Goal: Transaction & Acquisition: Book appointment/travel/reservation

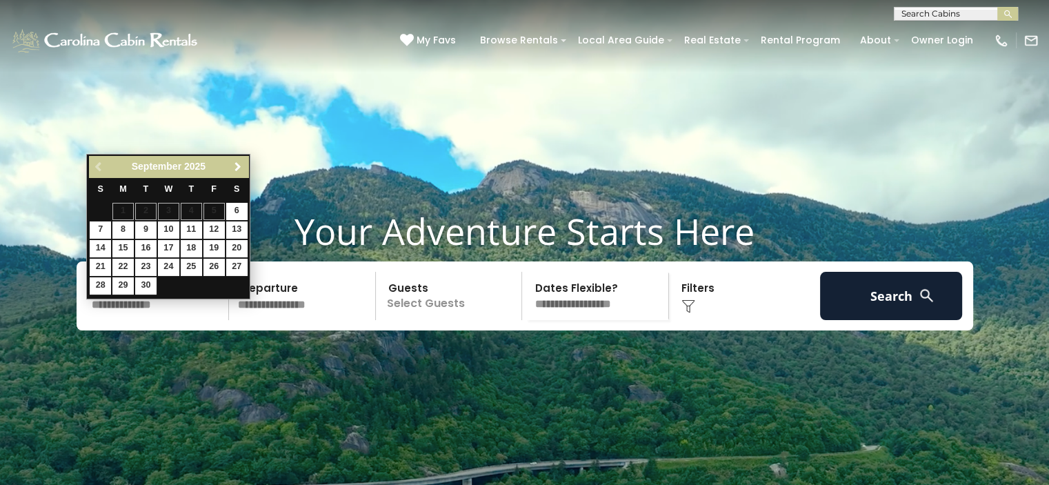
click at [237, 160] on link "Next" at bounding box center [237, 166] width 17 height 17
click at [239, 231] on link "11" at bounding box center [236, 229] width 21 height 17
type input "********"
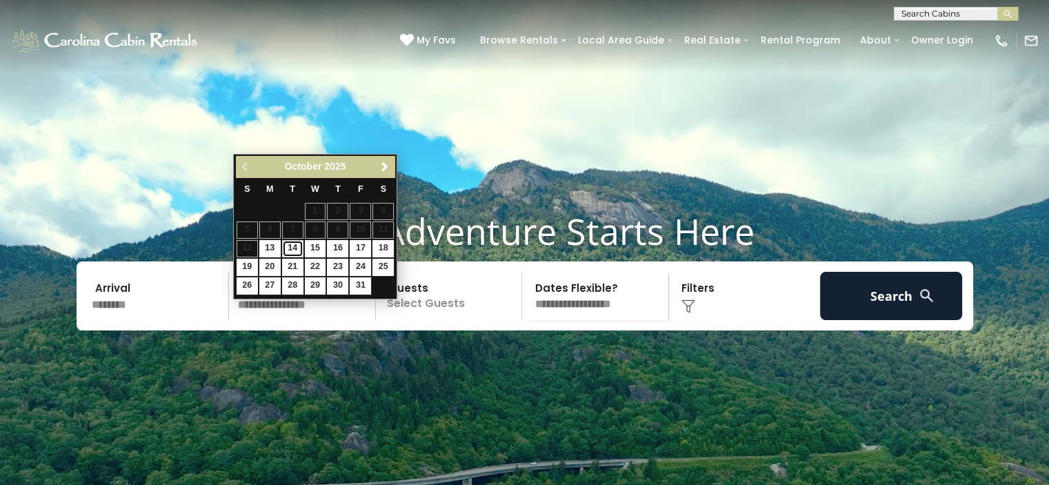
click at [296, 247] on link "14" at bounding box center [292, 248] width 21 height 17
type input "********"
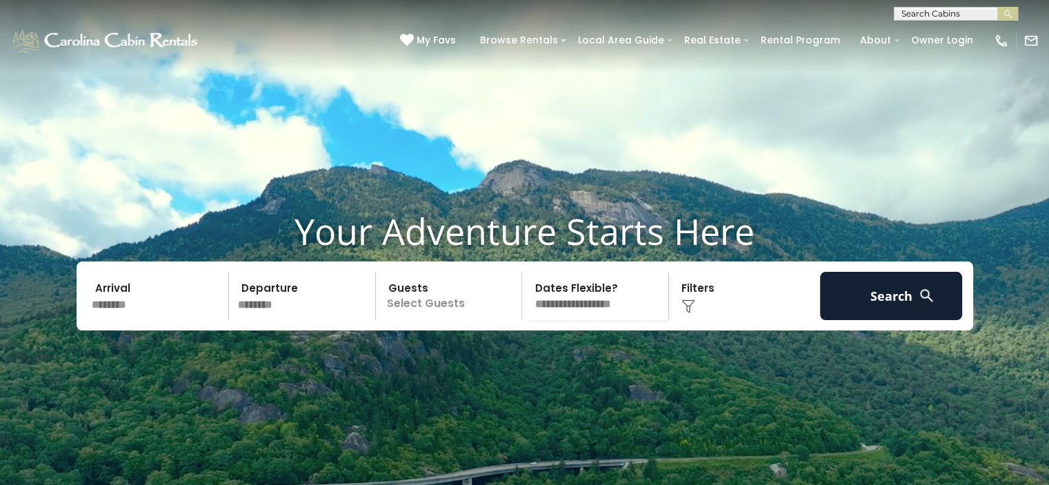
click at [696, 314] on div "Click to Choose" at bounding box center [744, 296] width 143 height 48
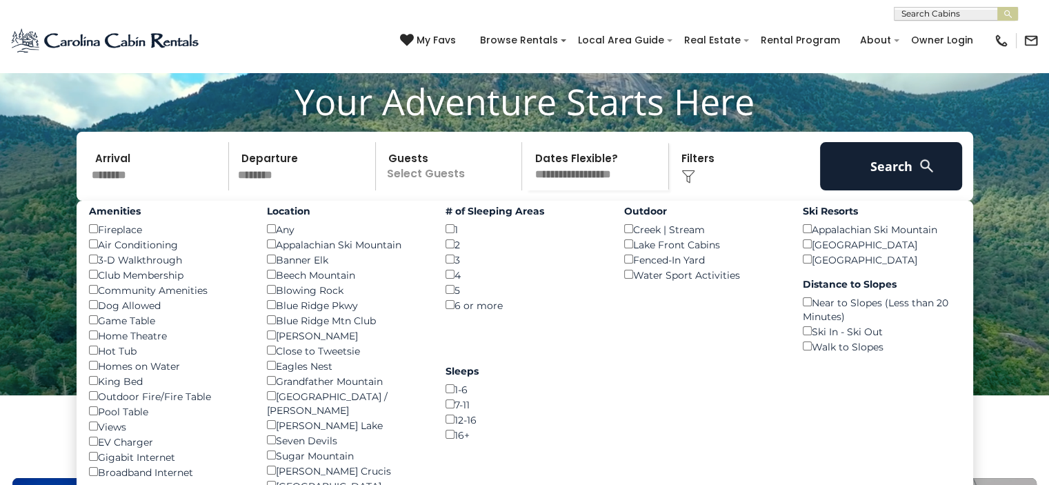
scroll to position [138, 0]
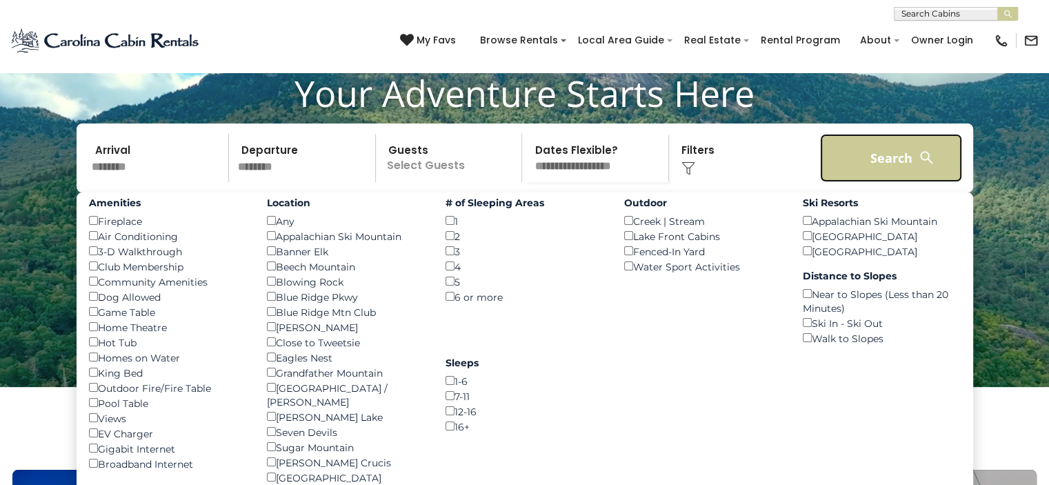
click at [892, 178] on button "Search" at bounding box center [891, 158] width 143 height 48
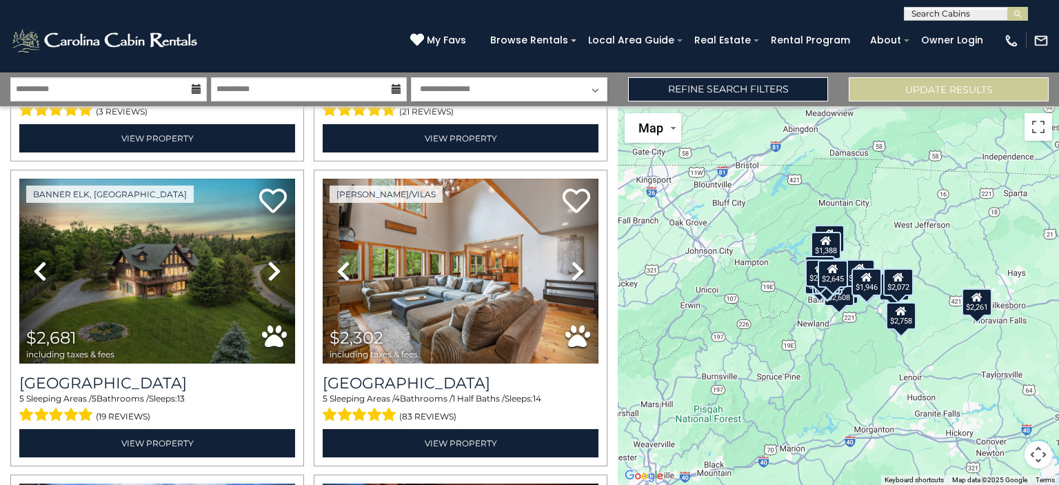
scroll to position [1816, 0]
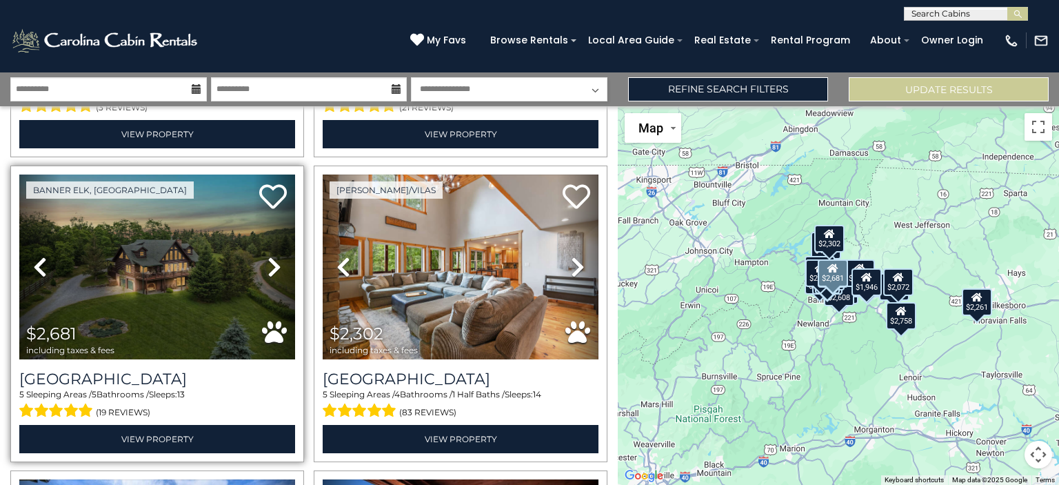
click at [270, 256] on icon at bounding box center [275, 267] width 14 height 22
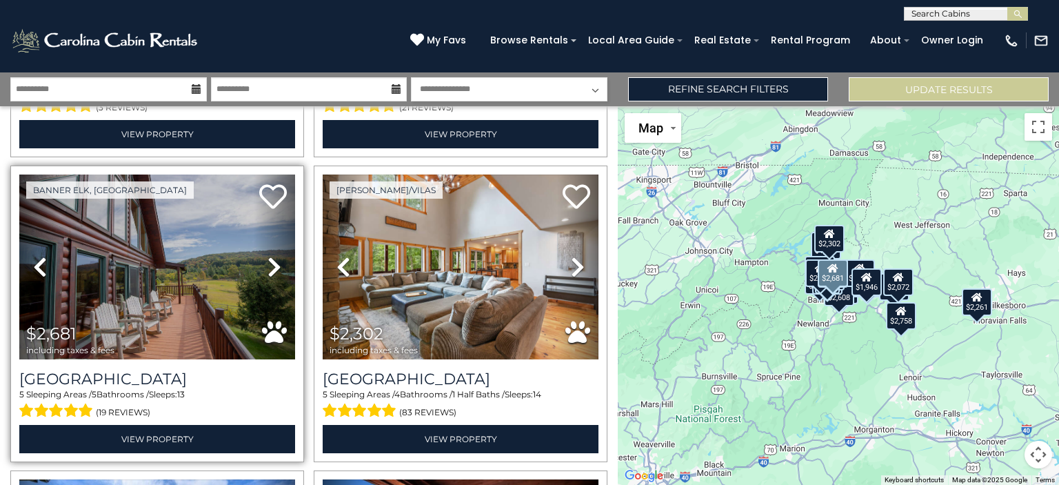
click at [270, 256] on icon at bounding box center [275, 267] width 14 height 22
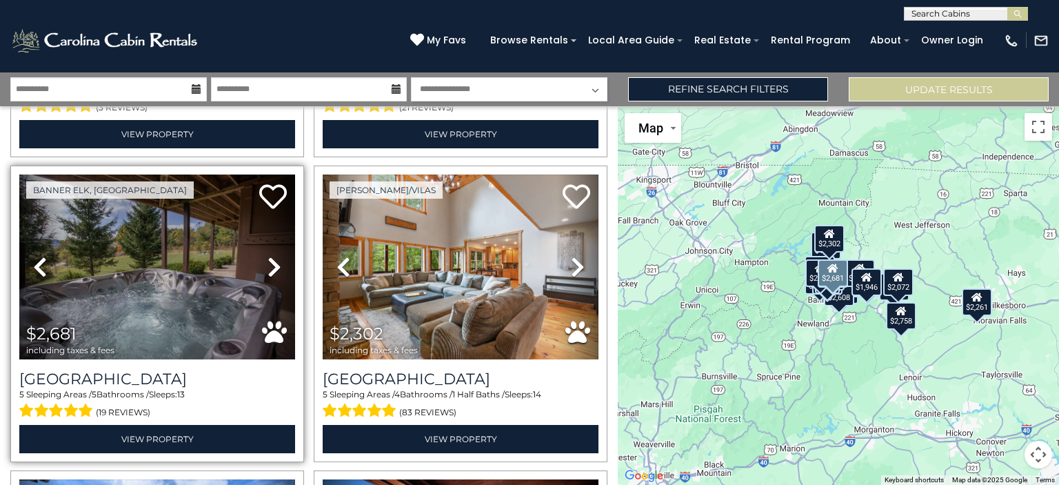
click at [270, 256] on icon at bounding box center [275, 267] width 14 height 22
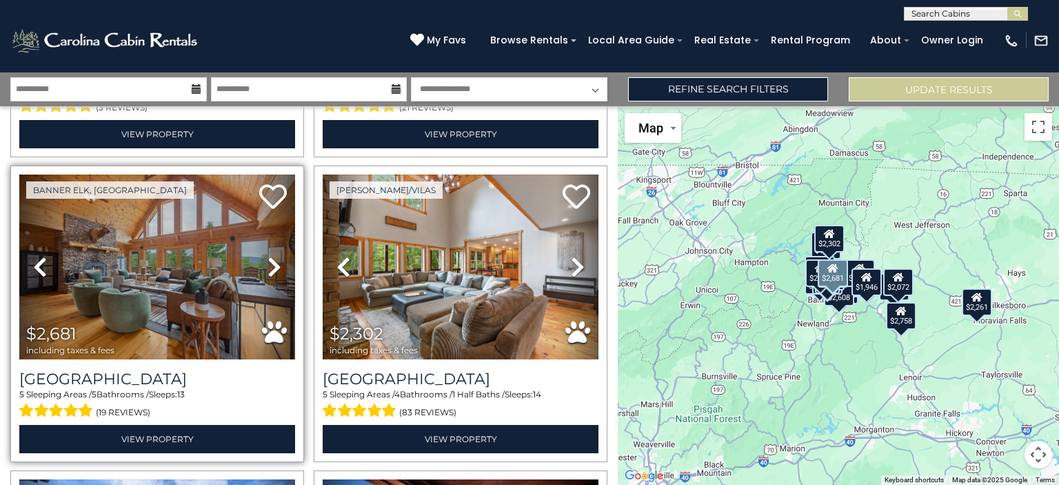
click at [270, 256] on icon at bounding box center [275, 267] width 14 height 22
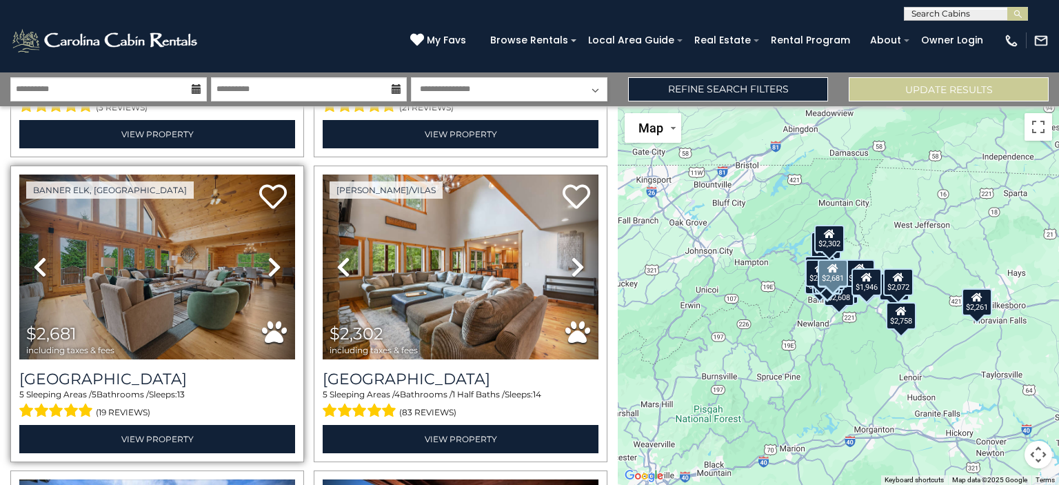
click at [270, 256] on icon at bounding box center [275, 267] width 14 height 22
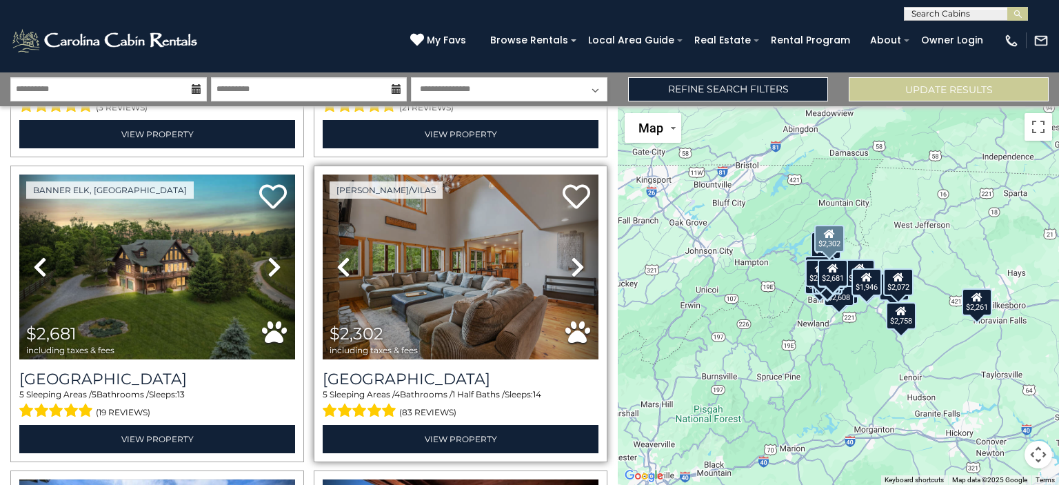
click at [571, 259] on icon at bounding box center [578, 267] width 14 height 22
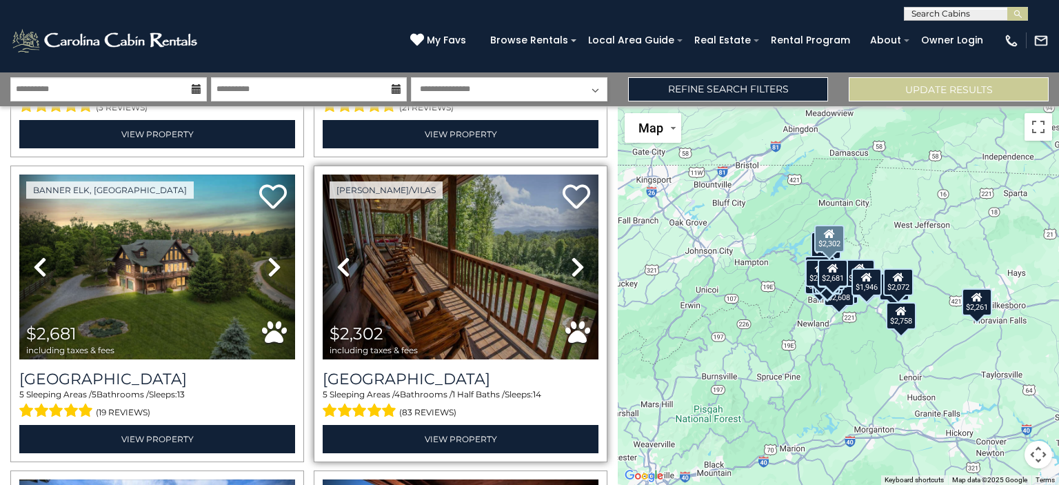
click at [571, 259] on icon at bounding box center [578, 267] width 14 height 22
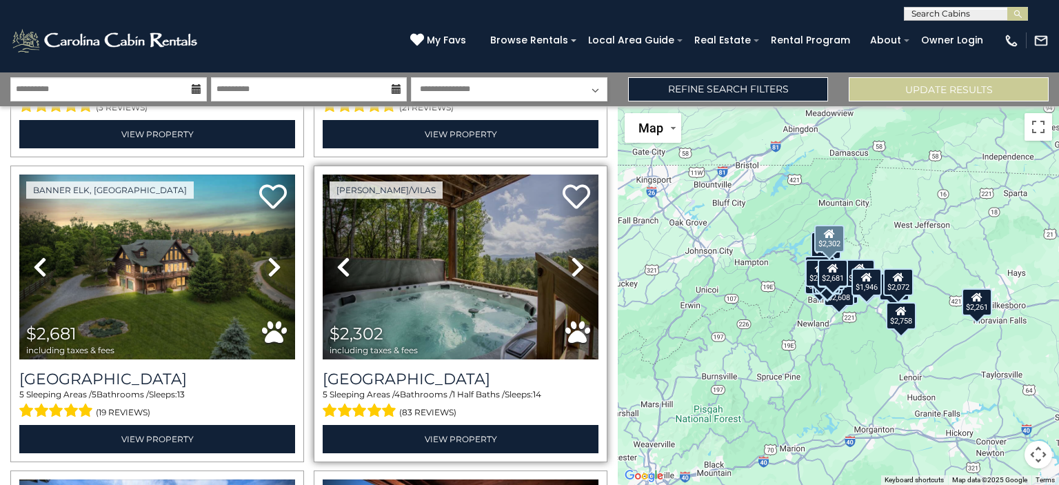
click at [571, 259] on icon at bounding box center [578, 267] width 14 height 22
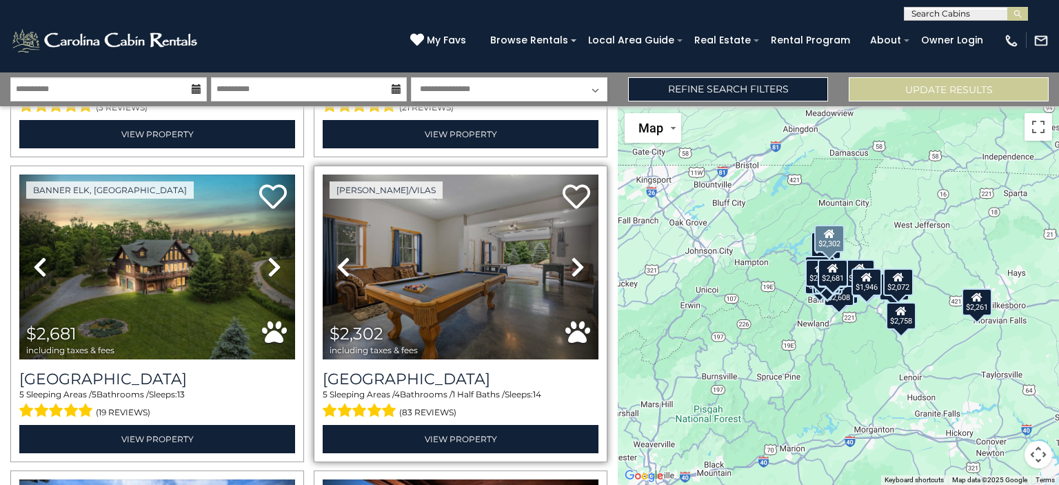
click at [571, 259] on icon at bounding box center [578, 267] width 14 height 22
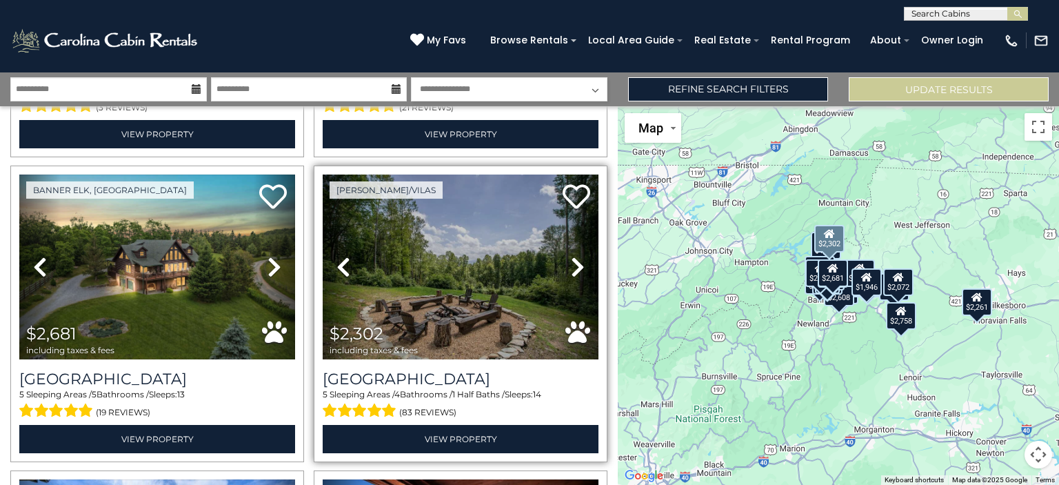
click at [571, 259] on icon at bounding box center [578, 267] width 14 height 22
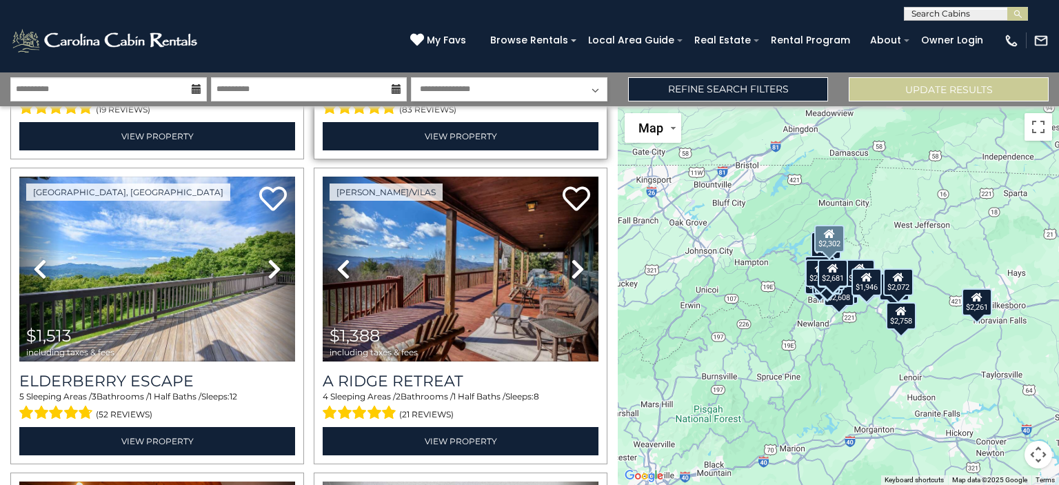
scroll to position [2120, 0]
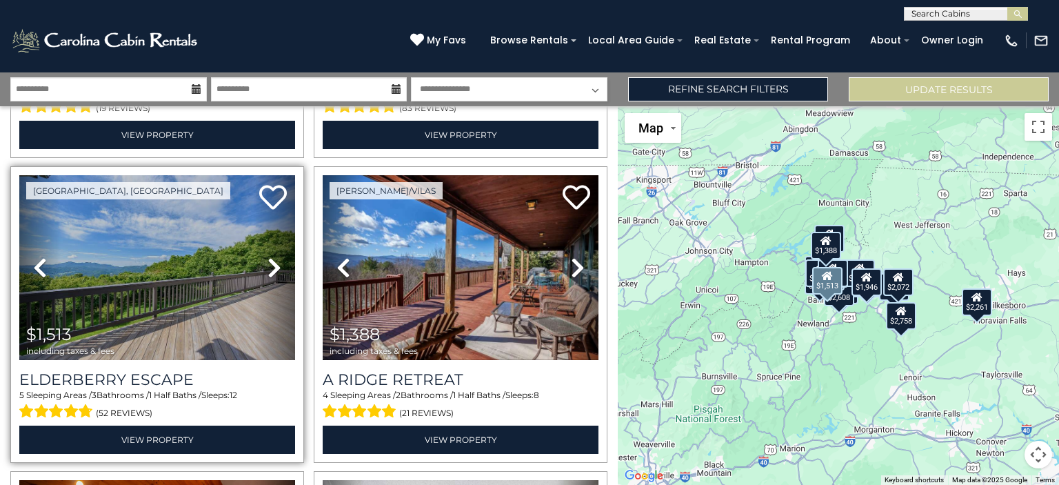
click at [272, 256] on icon at bounding box center [275, 267] width 14 height 22
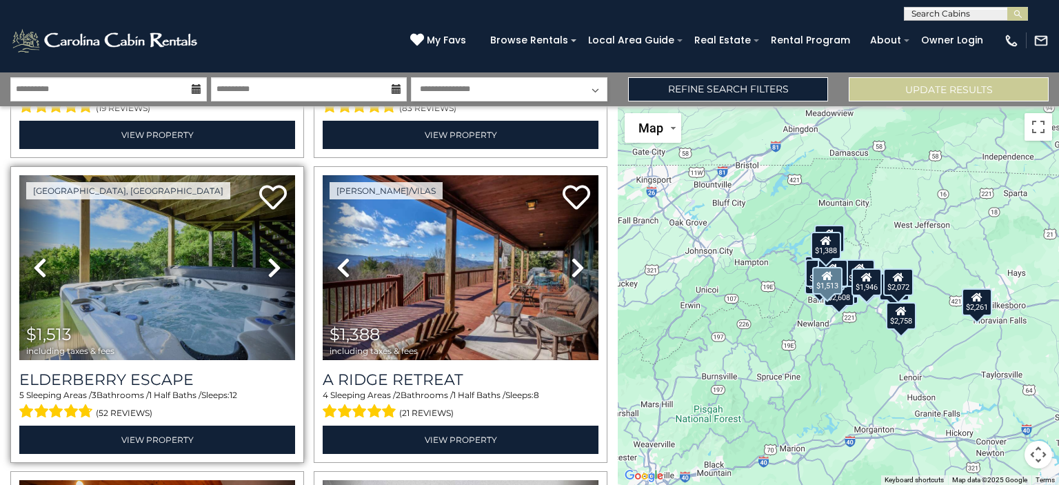
click at [272, 256] on icon at bounding box center [275, 267] width 14 height 22
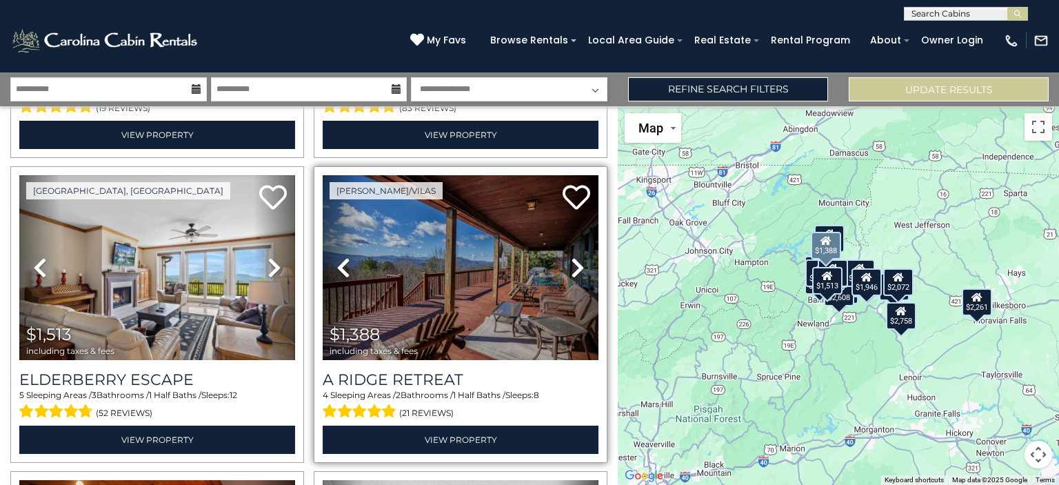
click at [571, 256] on icon at bounding box center [578, 267] width 14 height 22
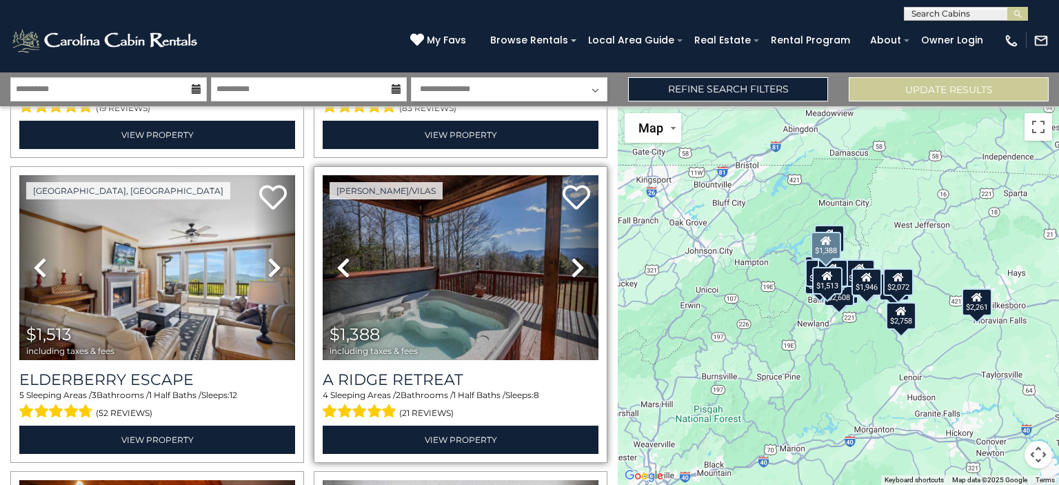
click at [571, 256] on icon at bounding box center [578, 267] width 14 height 22
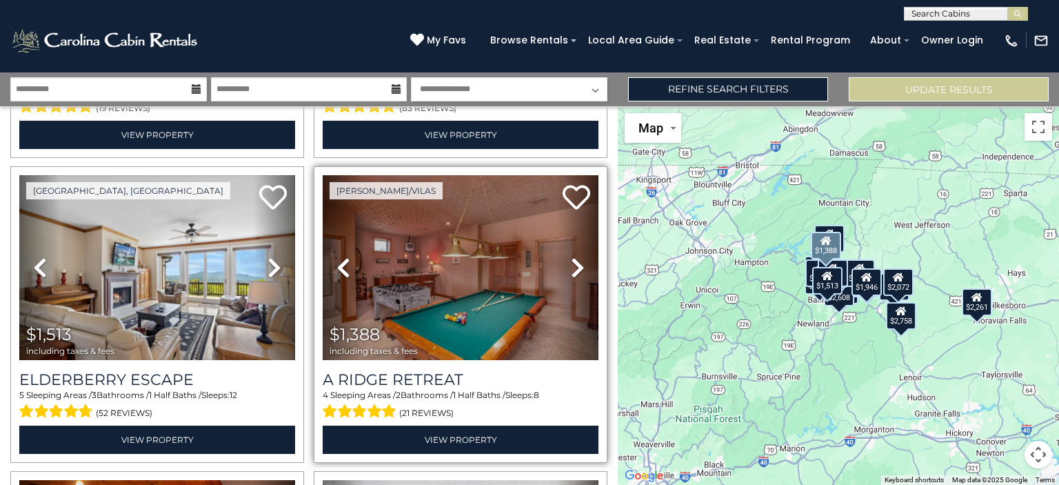
click at [571, 256] on icon at bounding box center [578, 267] width 14 height 22
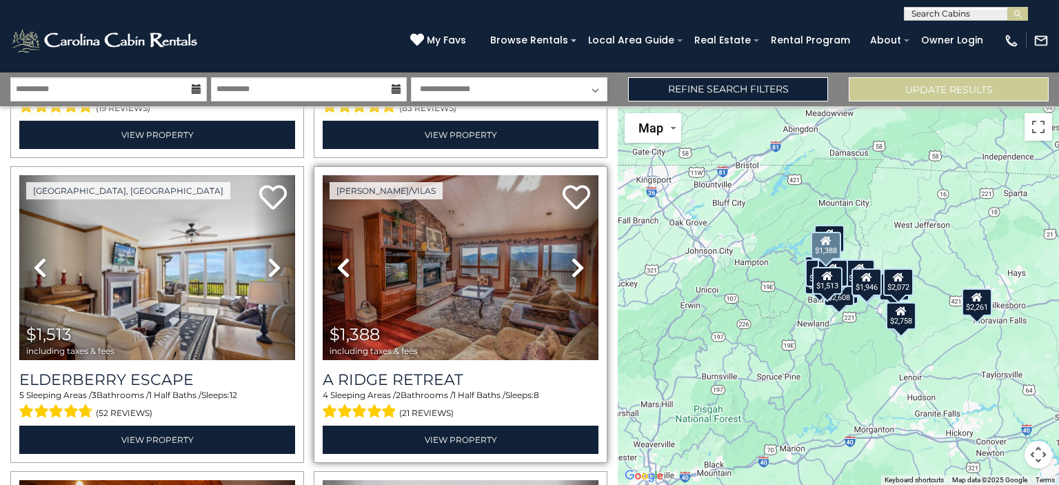
click at [571, 256] on icon at bounding box center [578, 267] width 14 height 22
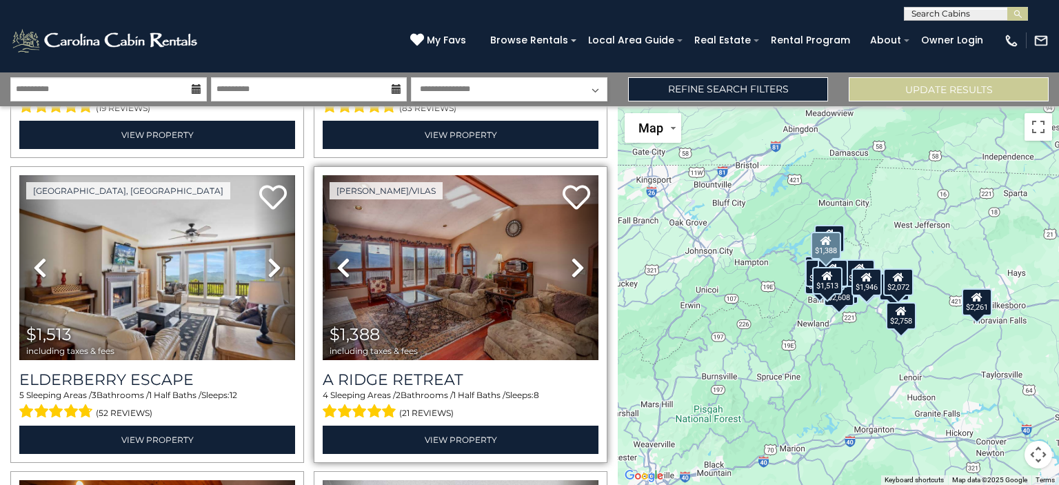
click at [571, 256] on icon at bounding box center [578, 267] width 14 height 22
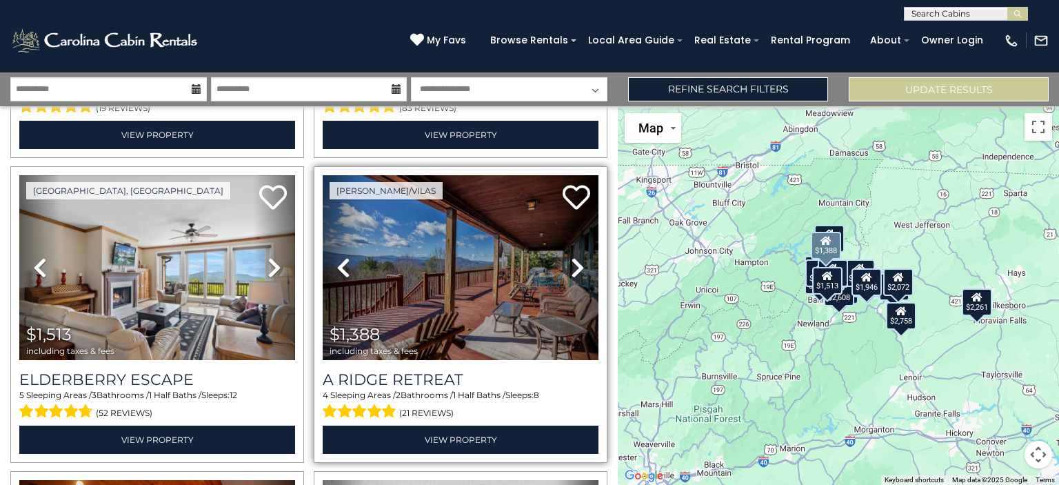
click at [571, 256] on icon at bounding box center [578, 267] width 14 height 22
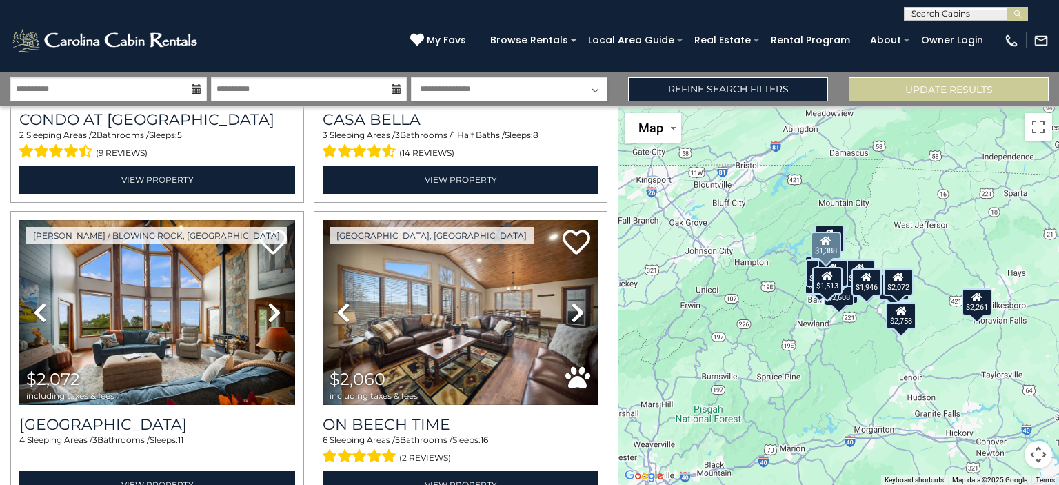
scroll to position [2990, 0]
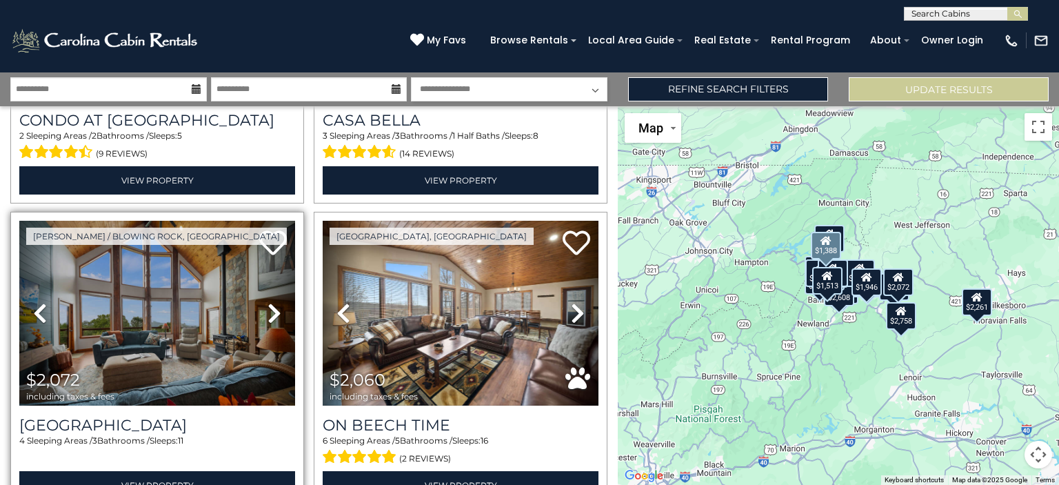
click at [268, 302] on icon at bounding box center [275, 313] width 14 height 22
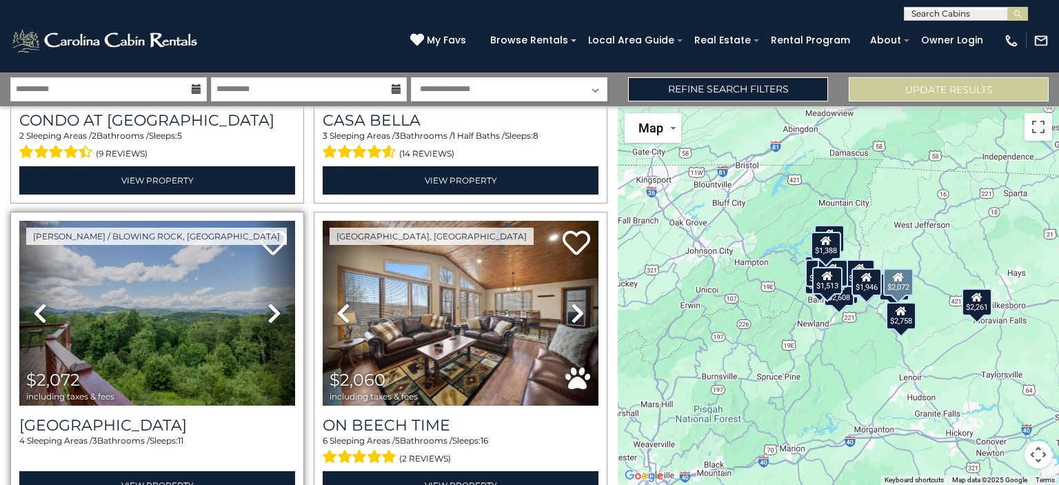
click at [274, 302] on icon at bounding box center [275, 313] width 14 height 22
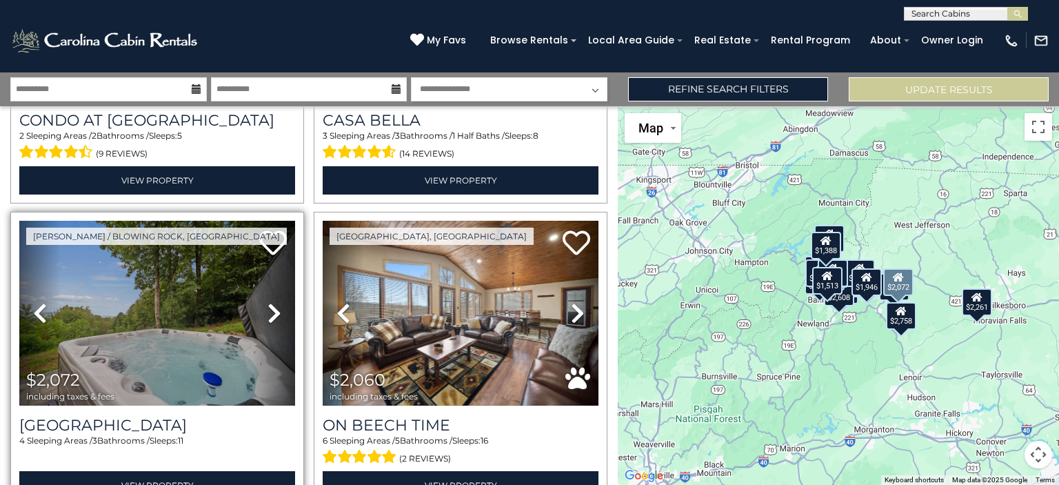
click at [274, 302] on icon at bounding box center [275, 313] width 14 height 22
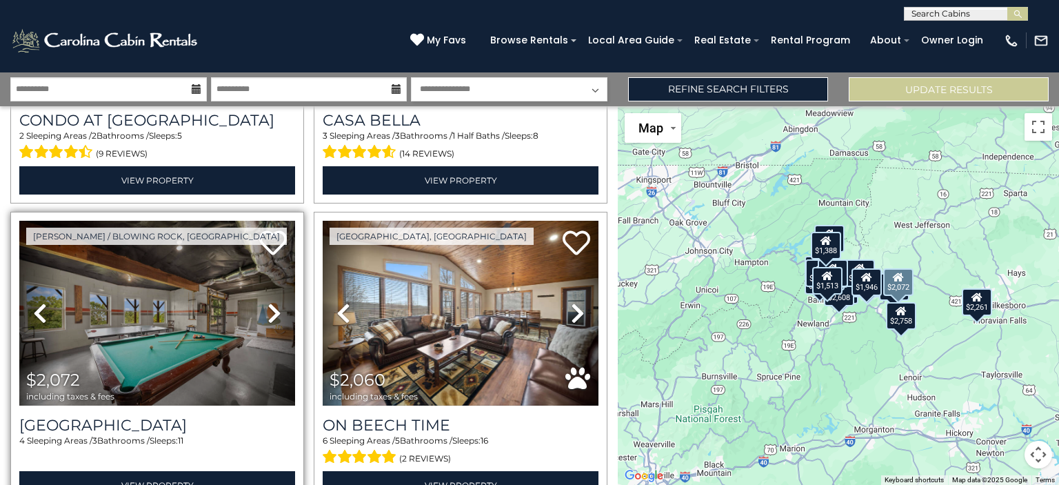
click at [274, 302] on icon at bounding box center [275, 313] width 14 height 22
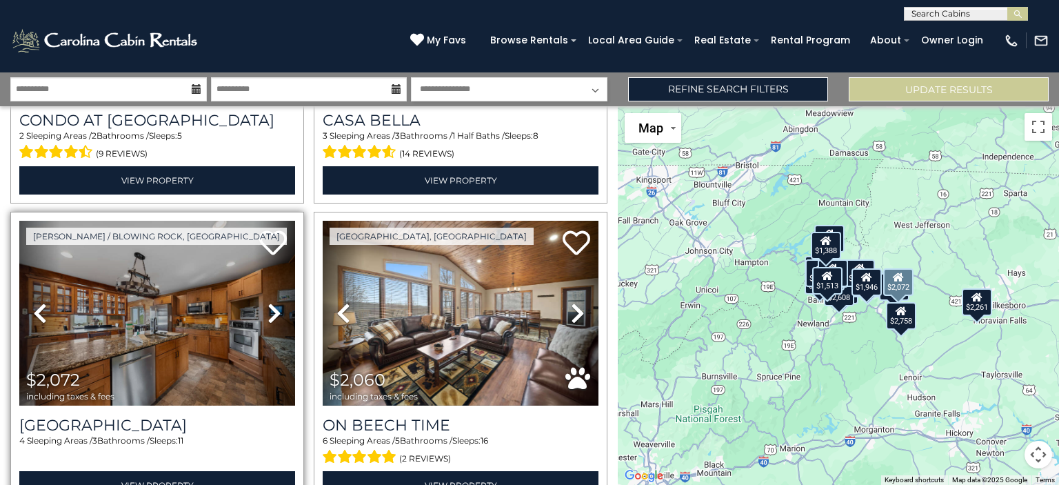
click at [268, 302] on icon at bounding box center [275, 313] width 14 height 22
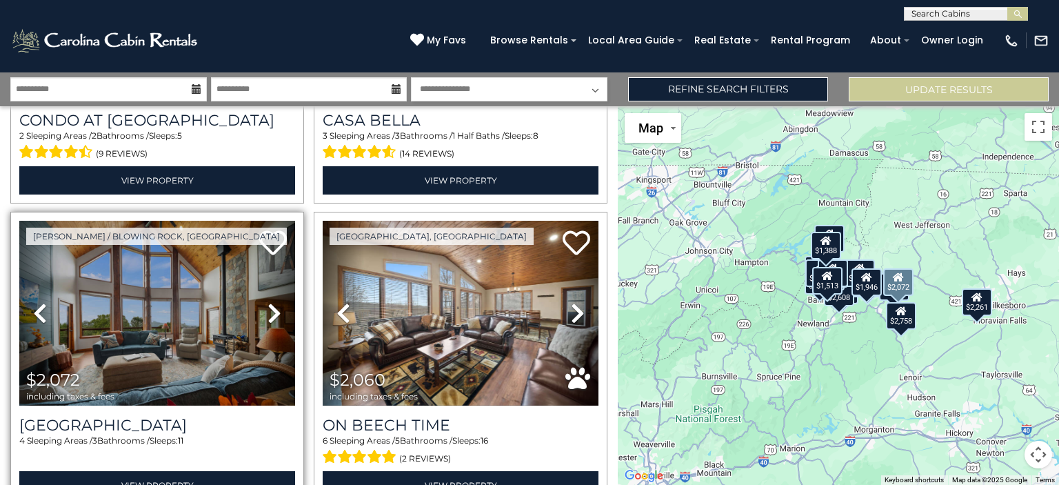
click at [272, 302] on icon at bounding box center [275, 313] width 14 height 22
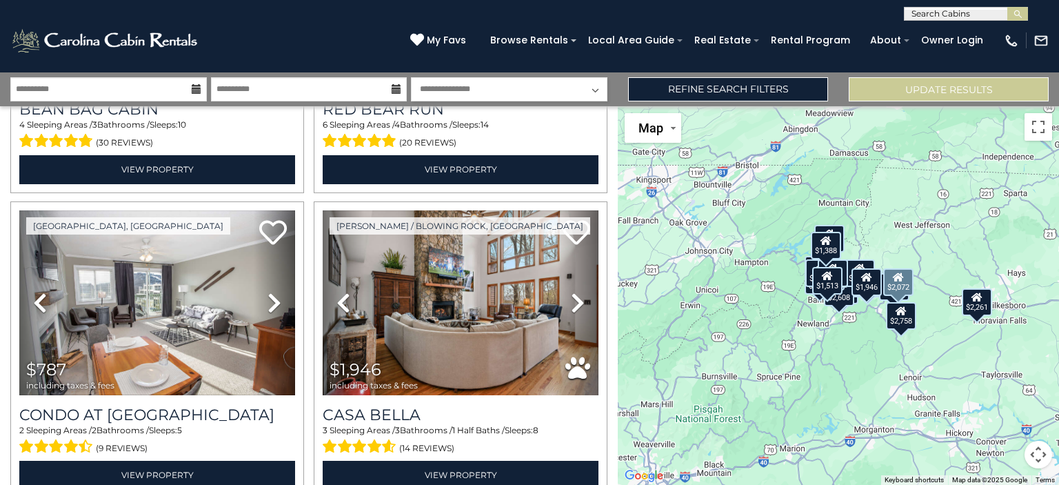
scroll to position [2680, 0]
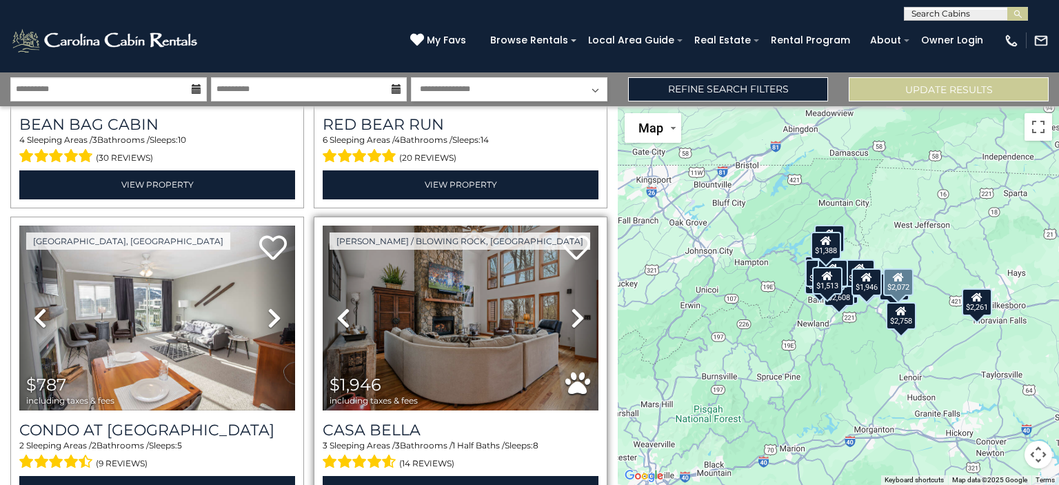
click at [571, 307] on icon at bounding box center [578, 318] width 14 height 22
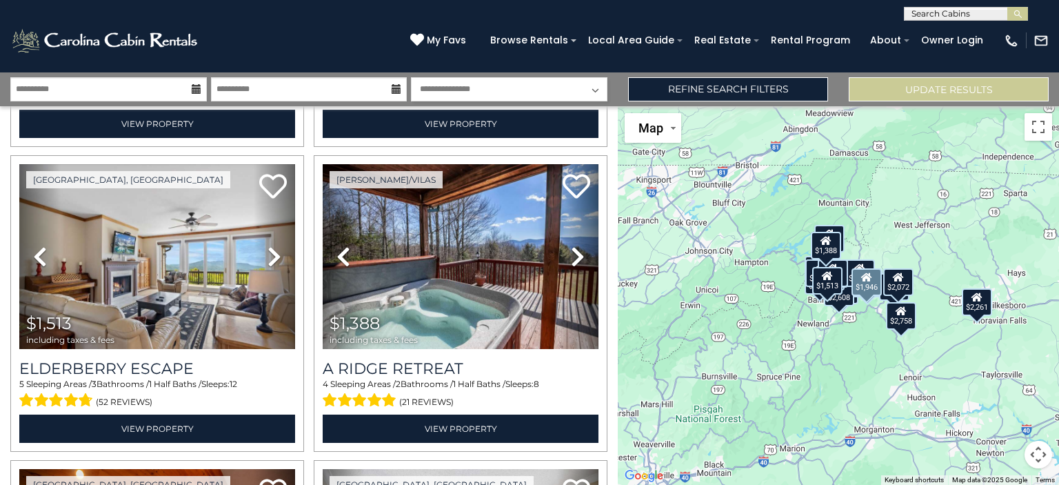
scroll to position [2082, 0]
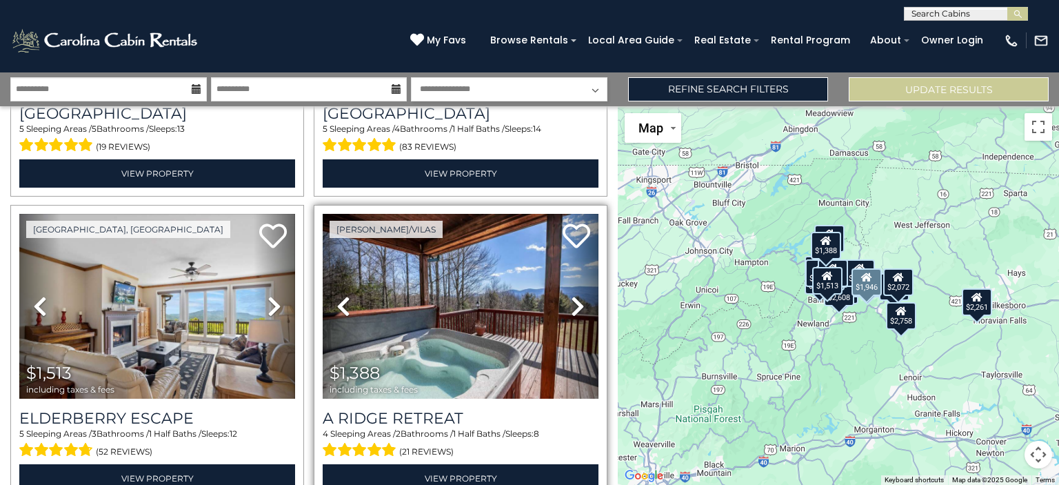
click at [424, 359] on span "$1,388 including taxes & fees" at bounding box center [377, 378] width 109 height 39
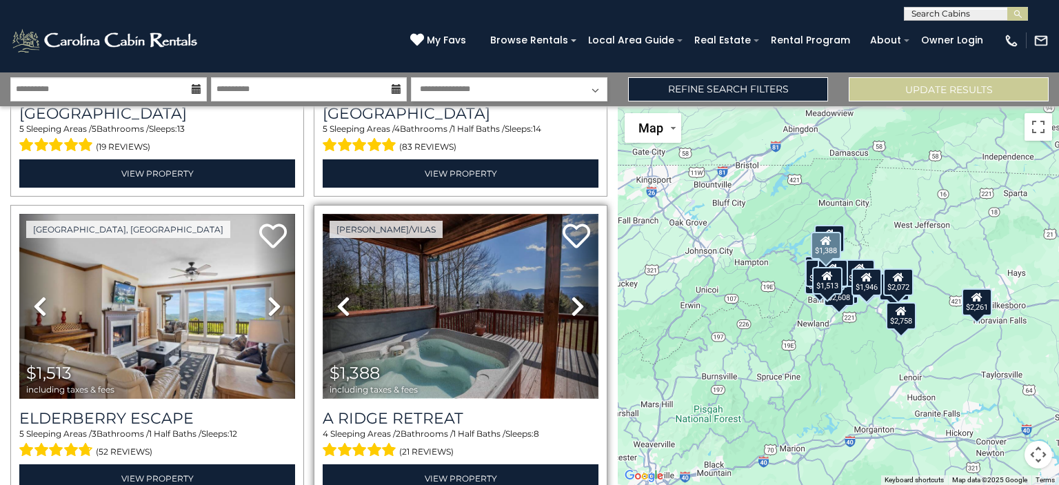
click at [458, 348] on img at bounding box center [461, 306] width 276 height 185
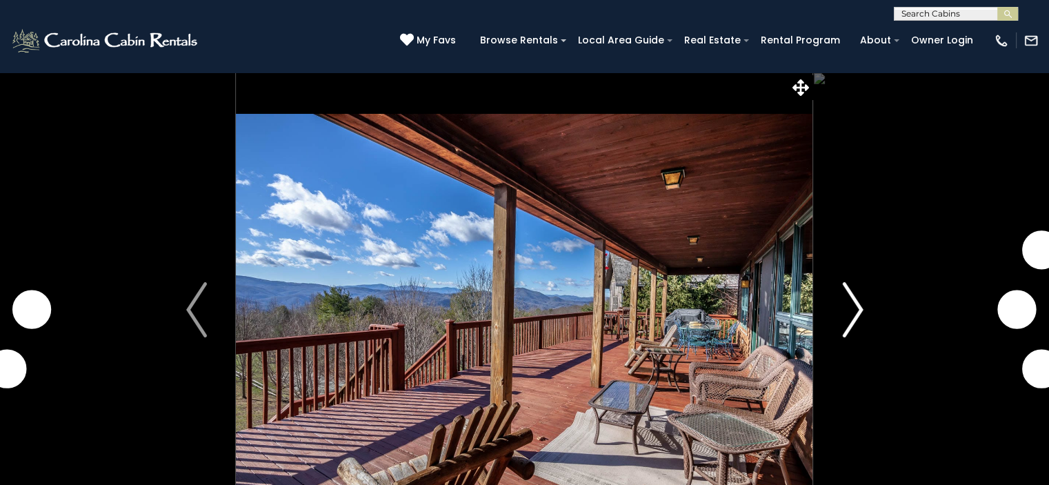
click at [849, 301] on img "Next" at bounding box center [852, 309] width 21 height 55
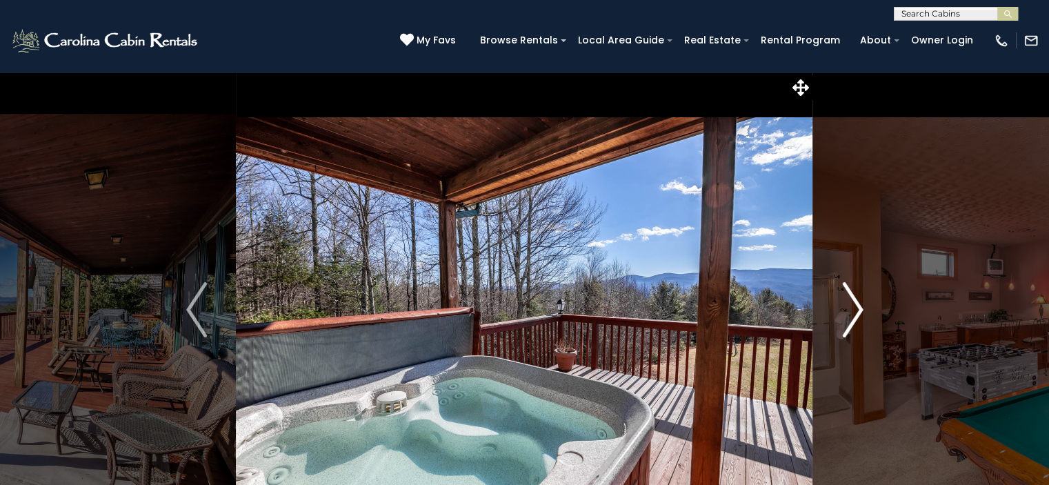
click at [849, 301] on img "Next" at bounding box center [852, 309] width 21 height 55
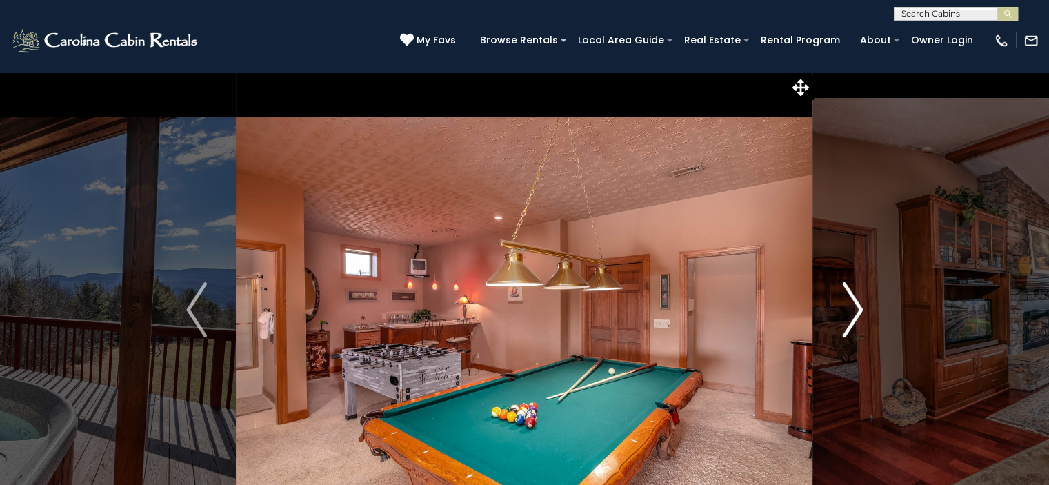
click at [849, 301] on img "Next" at bounding box center [852, 309] width 21 height 55
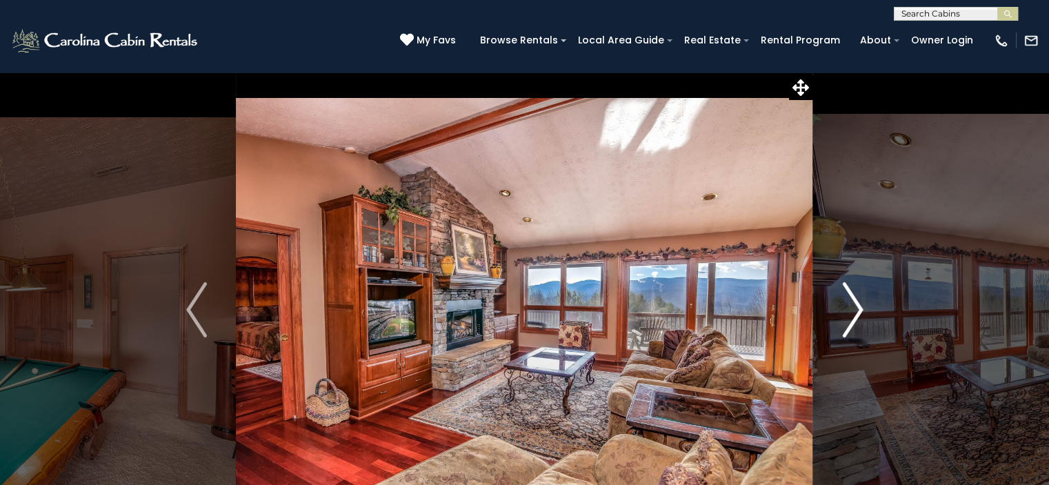
click at [849, 301] on img "Next" at bounding box center [852, 309] width 21 height 55
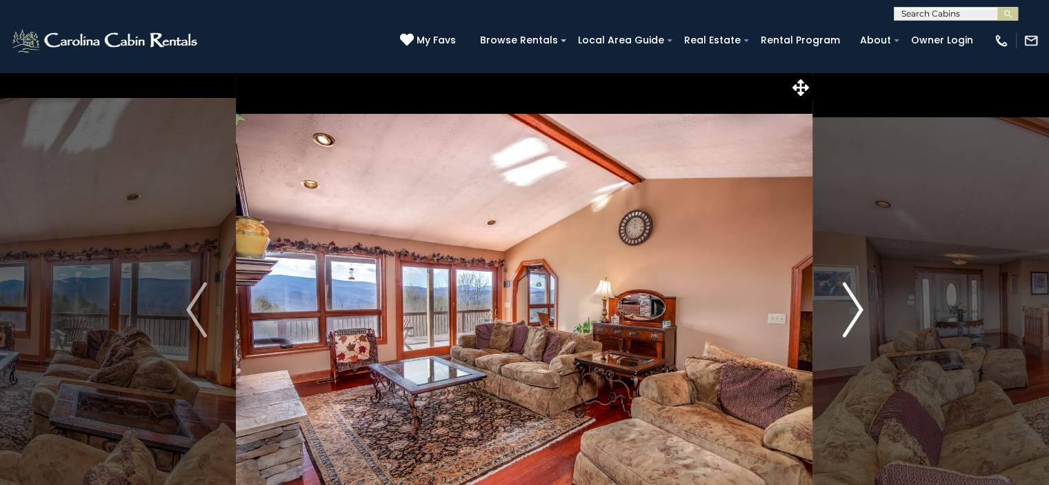
click at [849, 301] on img "Next" at bounding box center [852, 309] width 21 height 55
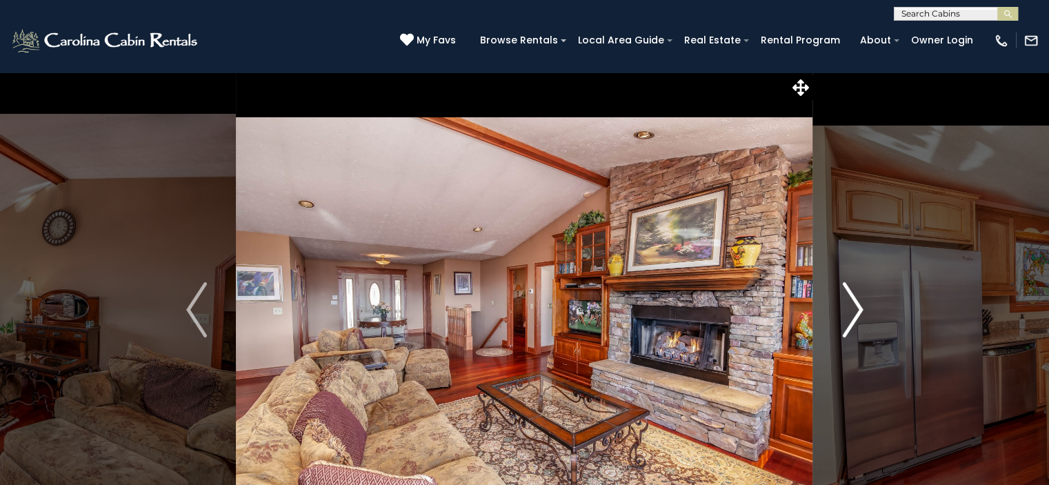
click at [849, 301] on img "Next" at bounding box center [852, 309] width 21 height 55
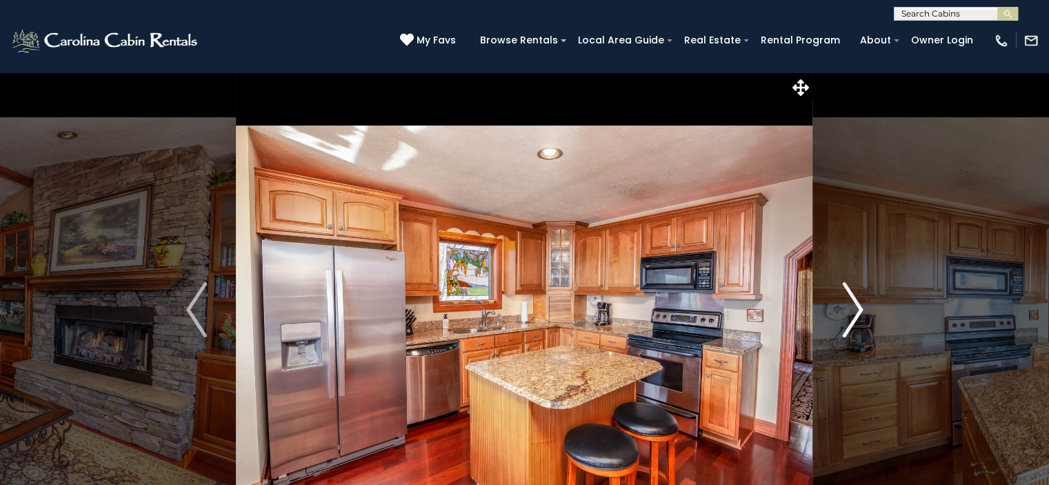
click at [849, 301] on img "Next" at bounding box center [852, 309] width 21 height 55
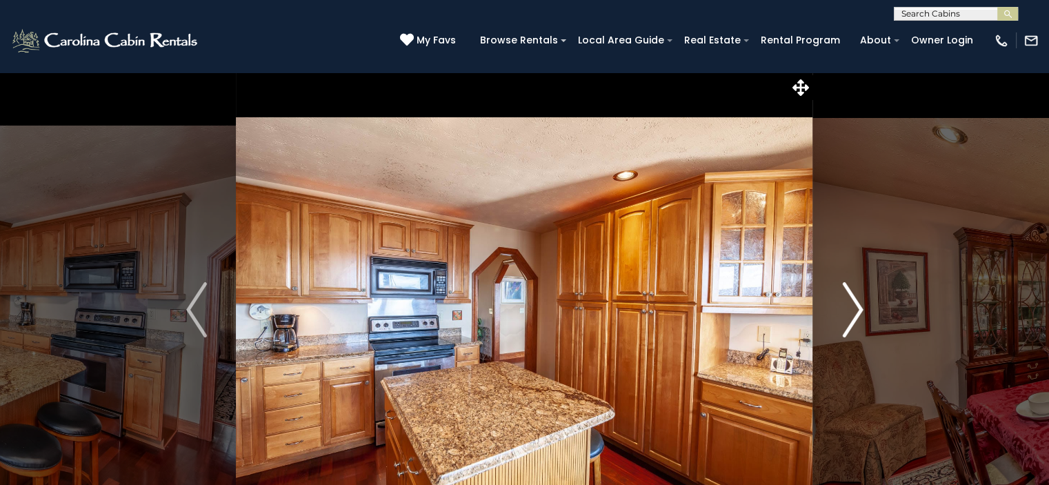
click at [849, 301] on img "Next" at bounding box center [852, 309] width 21 height 55
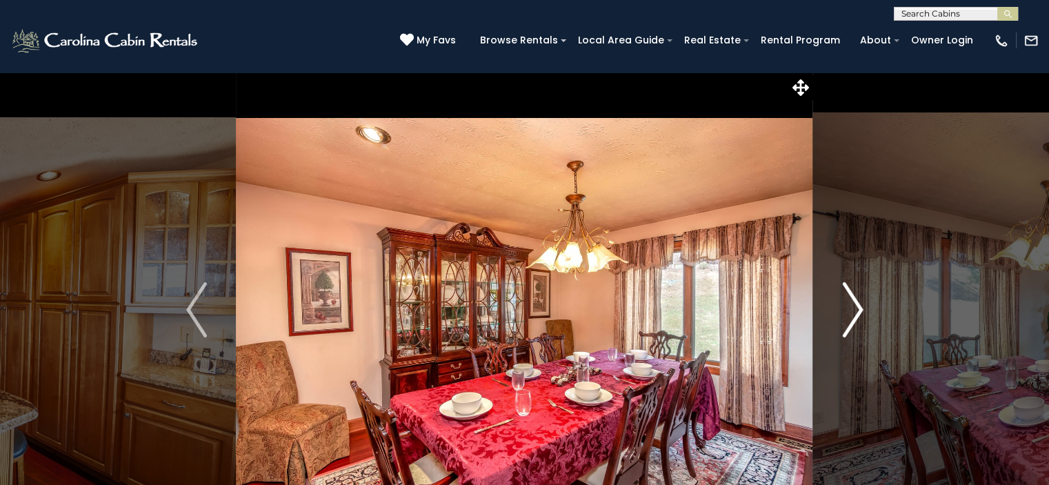
click at [849, 301] on img "Next" at bounding box center [852, 309] width 21 height 55
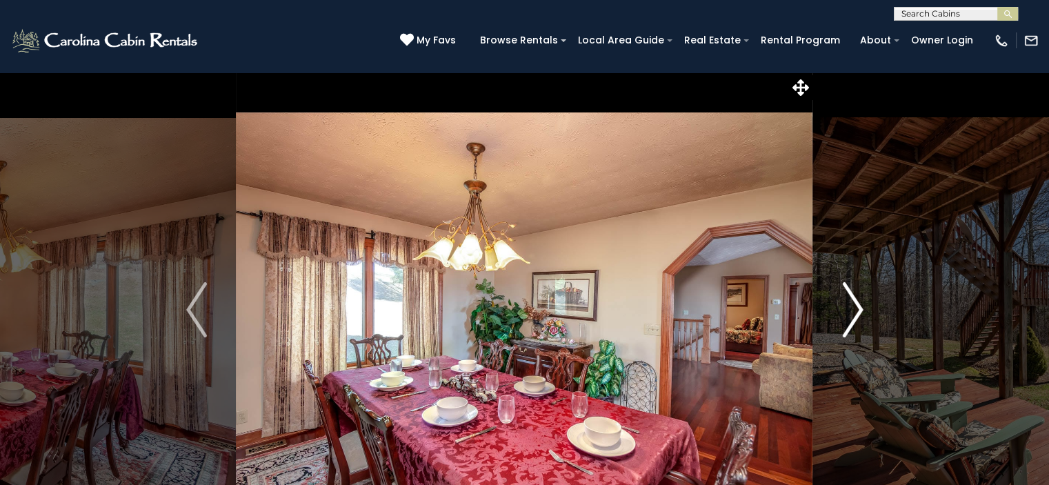
click at [849, 301] on img "Next" at bounding box center [852, 309] width 21 height 55
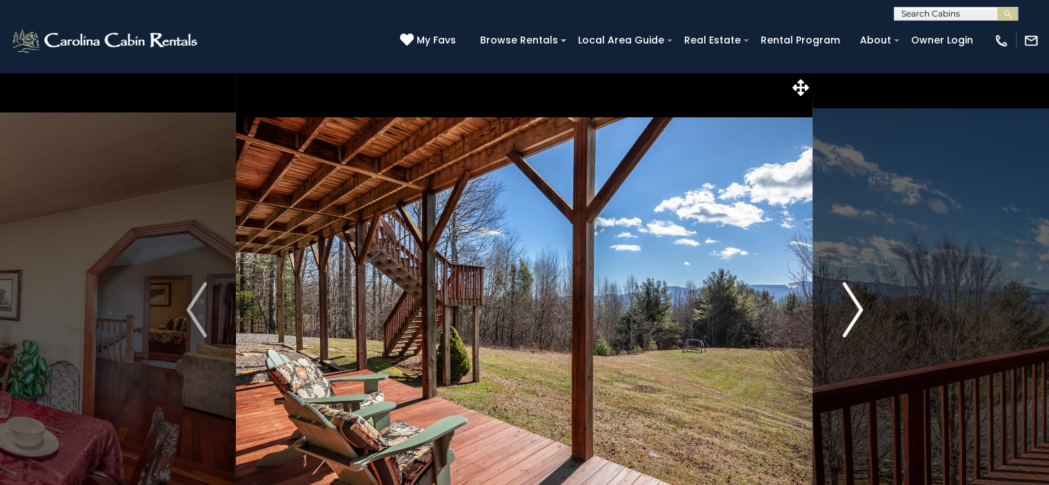
click at [849, 301] on img "Next" at bounding box center [852, 309] width 21 height 55
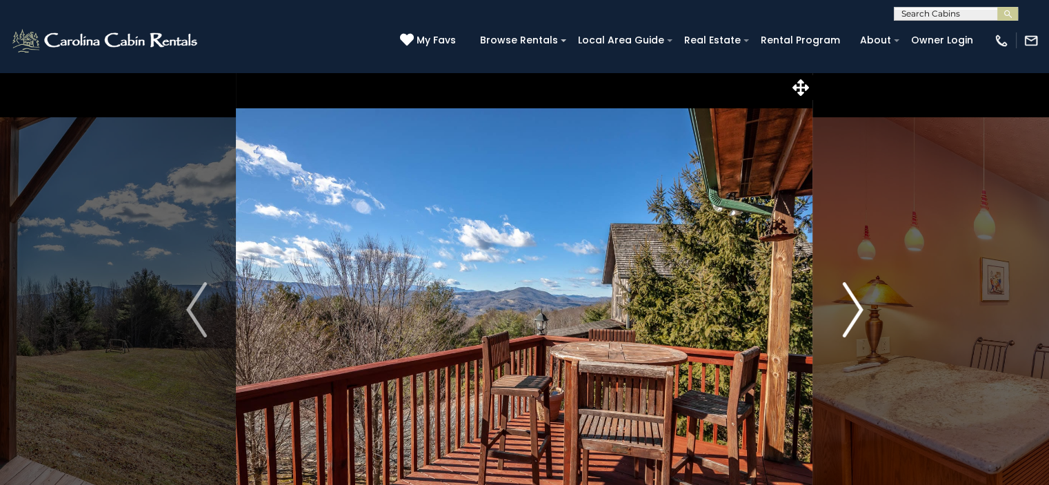
click at [849, 301] on img "Next" at bounding box center [852, 309] width 21 height 55
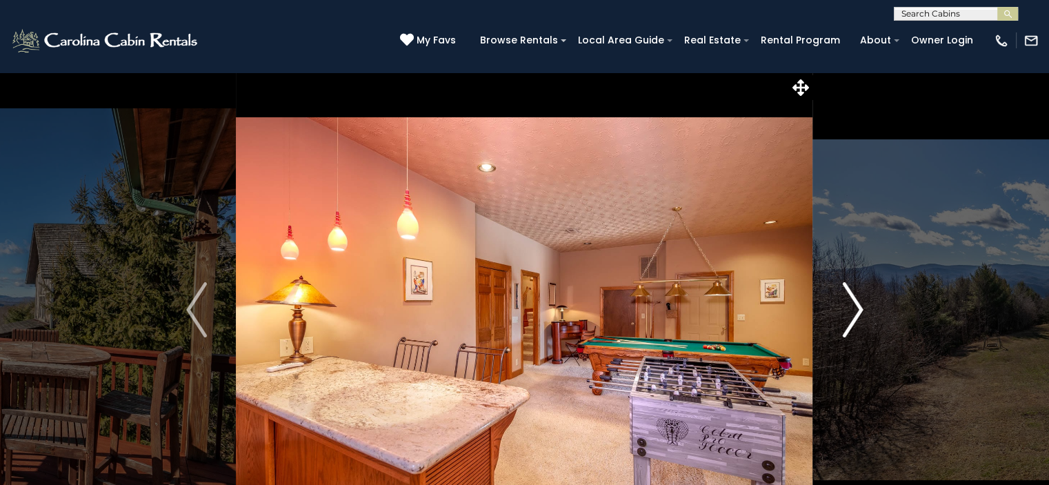
click at [849, 301] on img "Next" at bounding box center [852, 309] width 21 height 55
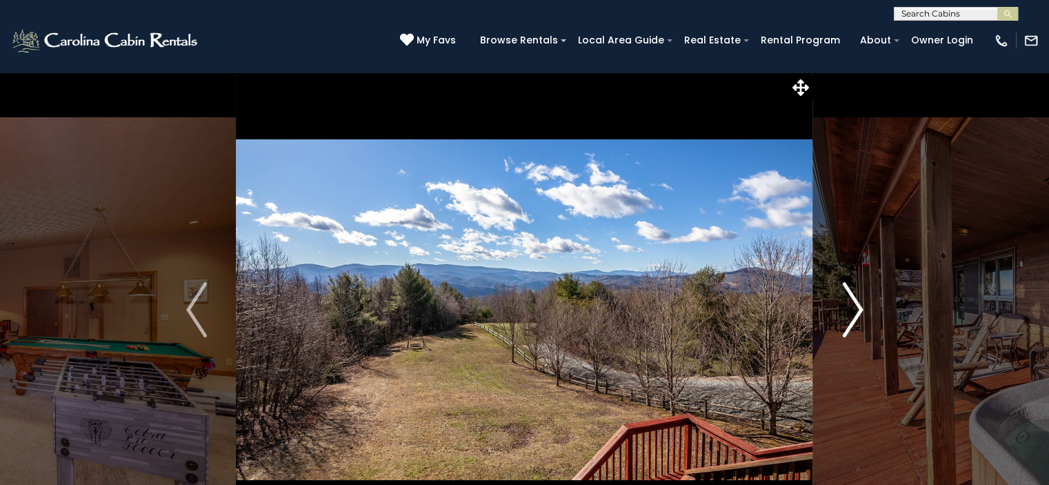
click at [849, 301] on img "Next" at bounding box center [852, 309] width 21 height 55
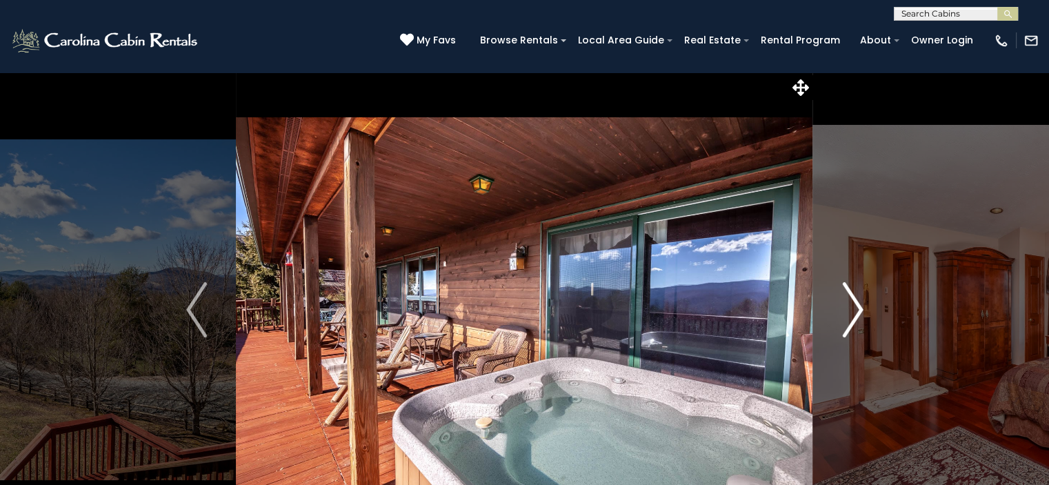
click at [849, 301] on img "Next" at bounding box center [852, 309] width 21 height 55
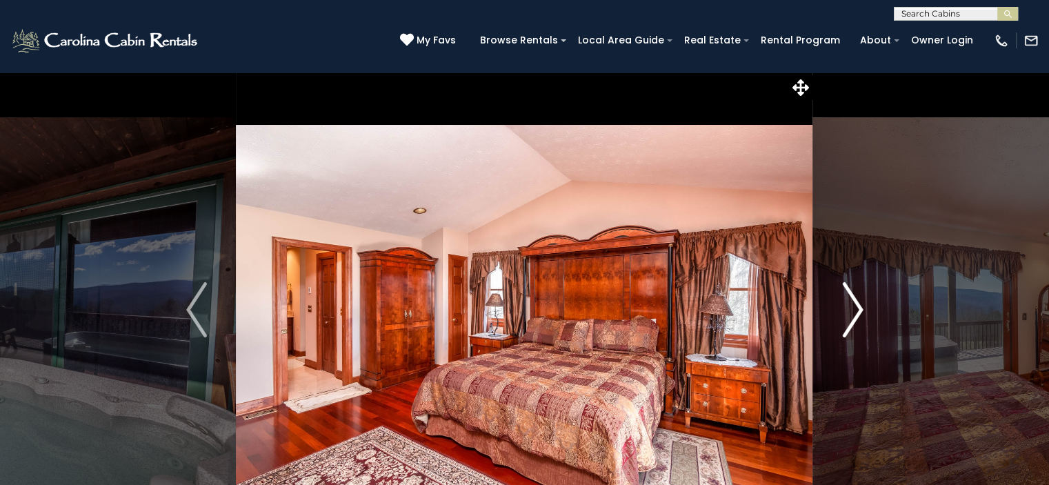
click at [849, 301] on img "Next" at bounding box center [852, 309] width 21 height 55
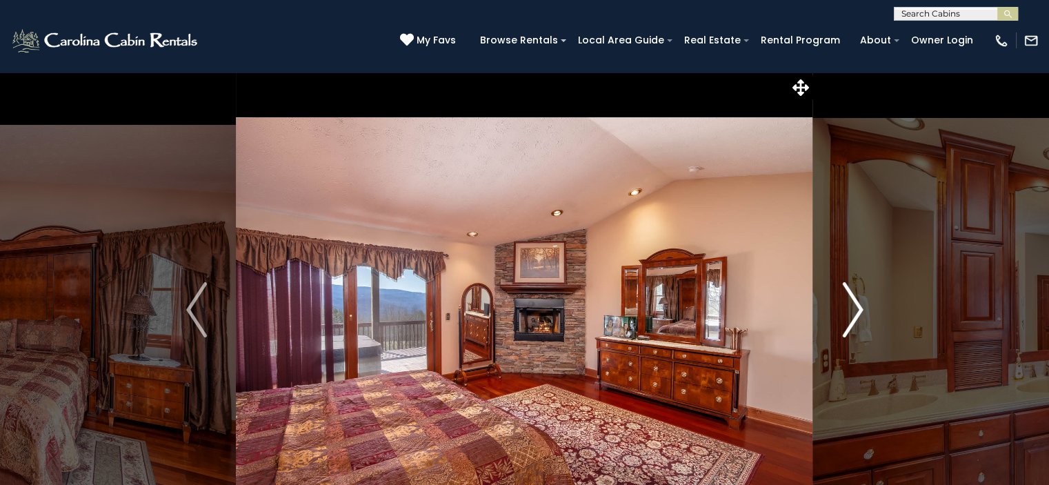
click at [849, 301] on img "Next" at bounding box center [852, 309] width 21 height 55
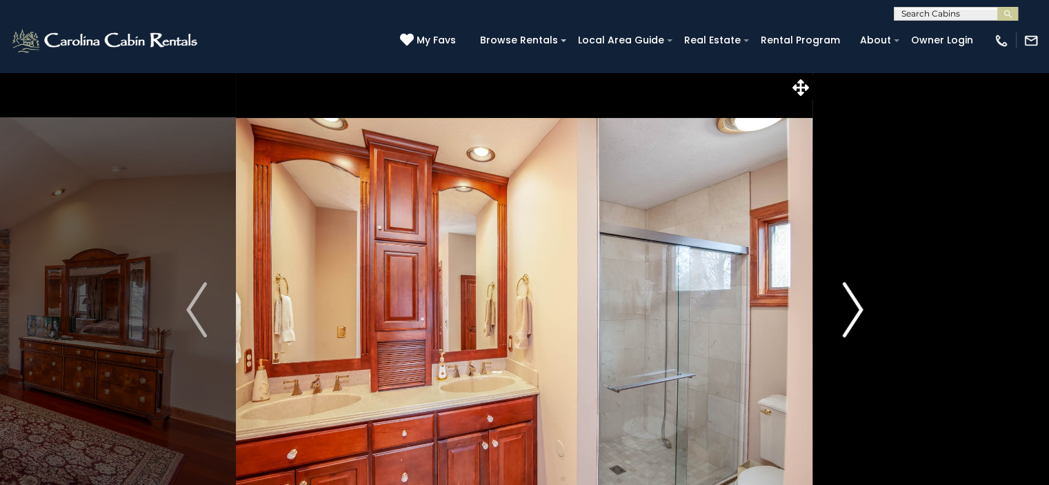
click at [849, 301] on img "Next" at bounding box center [852, 309] width 21 height 55
